Goal: Complete application form

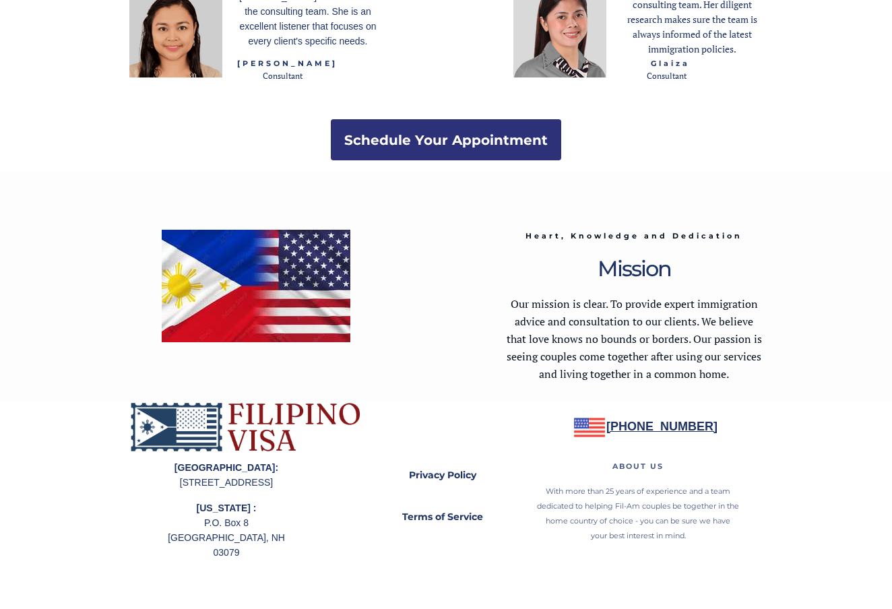
scroll to position [1858, 0]
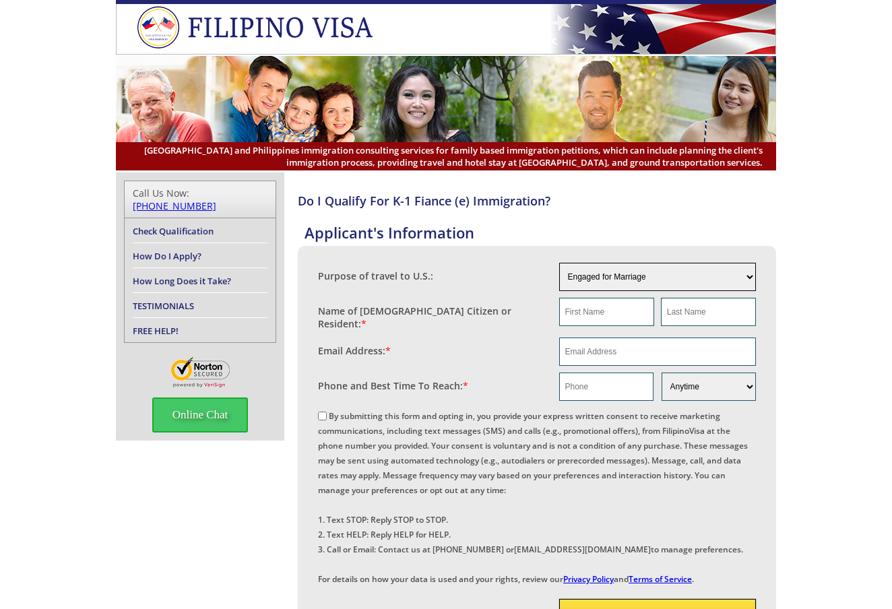
click at [748, 278] on select "Engaged for Marriage Already Married to [DEMOGRAPHIC_DATA] Citizen / Resident F…" at bounding box center [657, 277] width 197 height 28
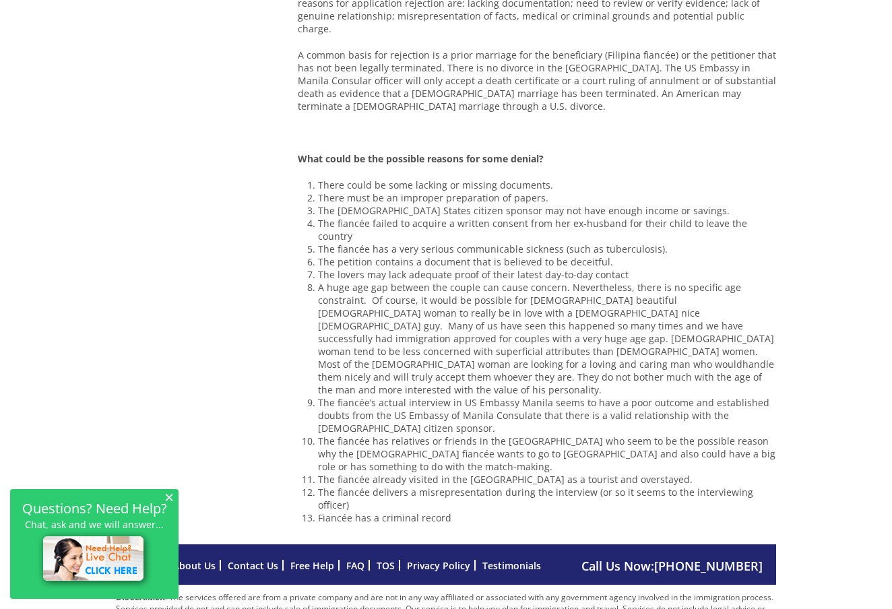
scroll to position [990, 0]
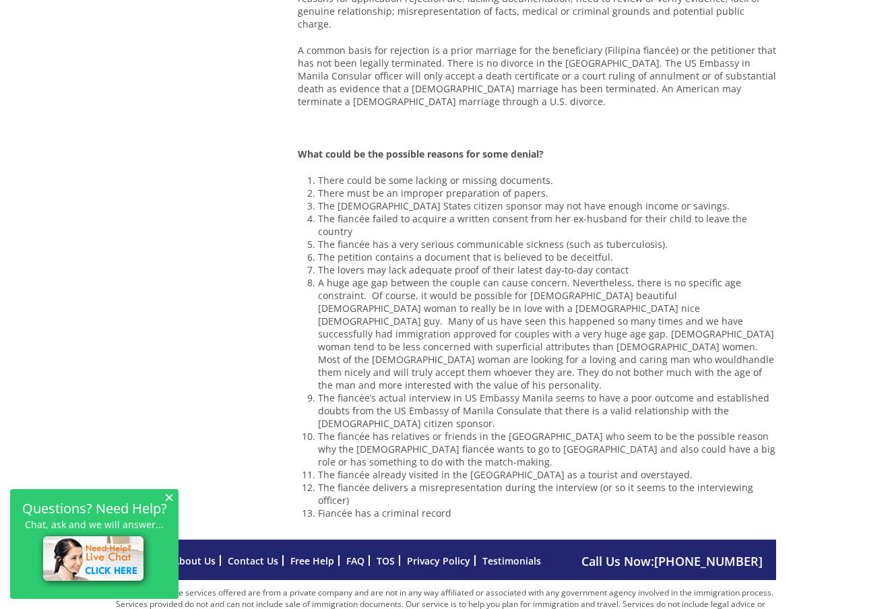
click at [830, 541] on footer "Call Us Now: [PHONE_NUMBER] Home About Us Contact Us Free Help FAQ TOS Privacy …" at bounding box center [446, 590] width 892 height 101
